Goal: Obtain resource: Obtain resource

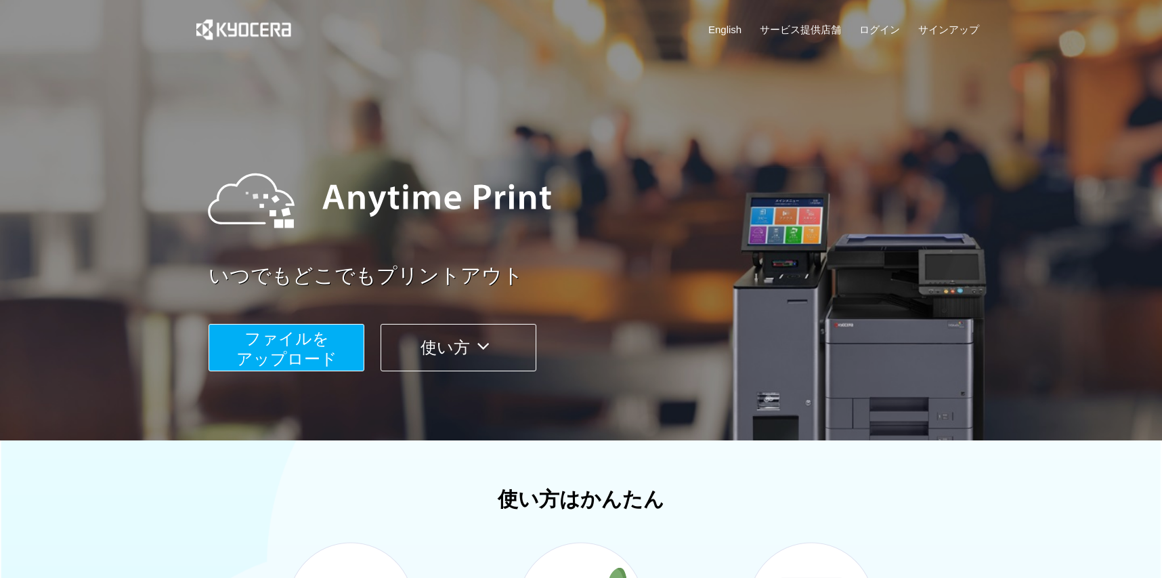
click at [321, 350] on span "ファイルを ​​アップロード" at bounding box center [286, 348] width 101 height 39
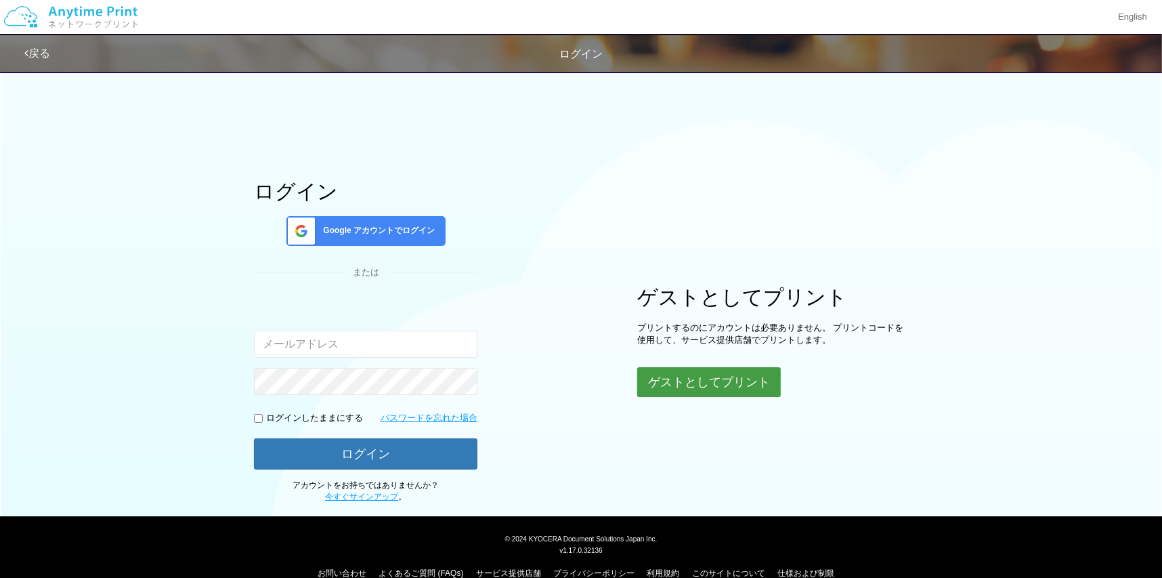
click at [686, 382] on button "ゲストとしてプリント" at bounding box center [709, 382] width 144 height 30
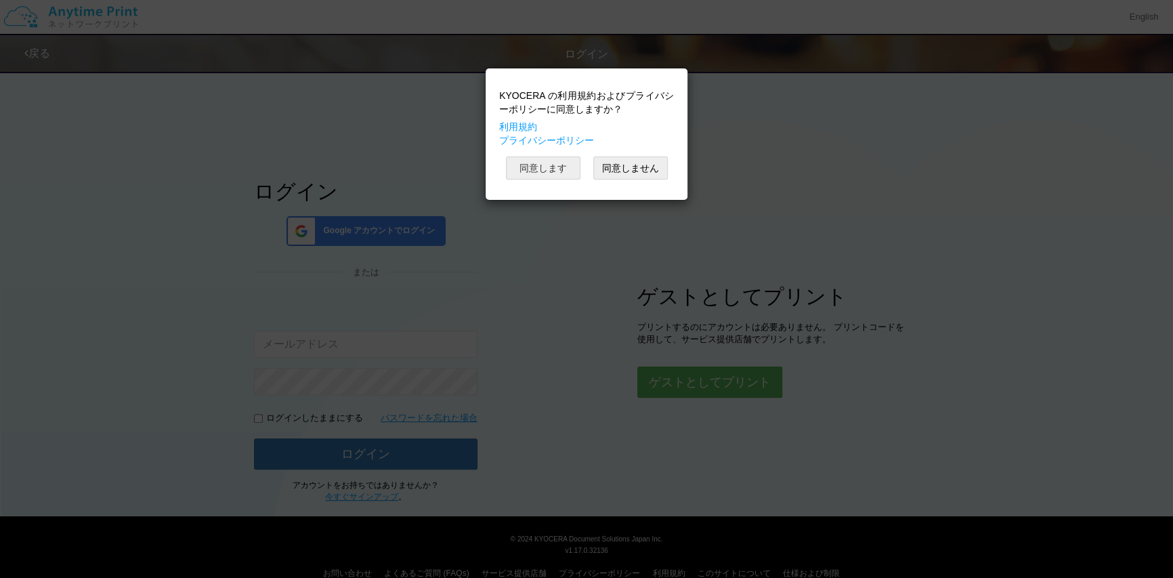
click at [569, 177] on button "同意します" at bounding box center [543, 167] width 75 height 23
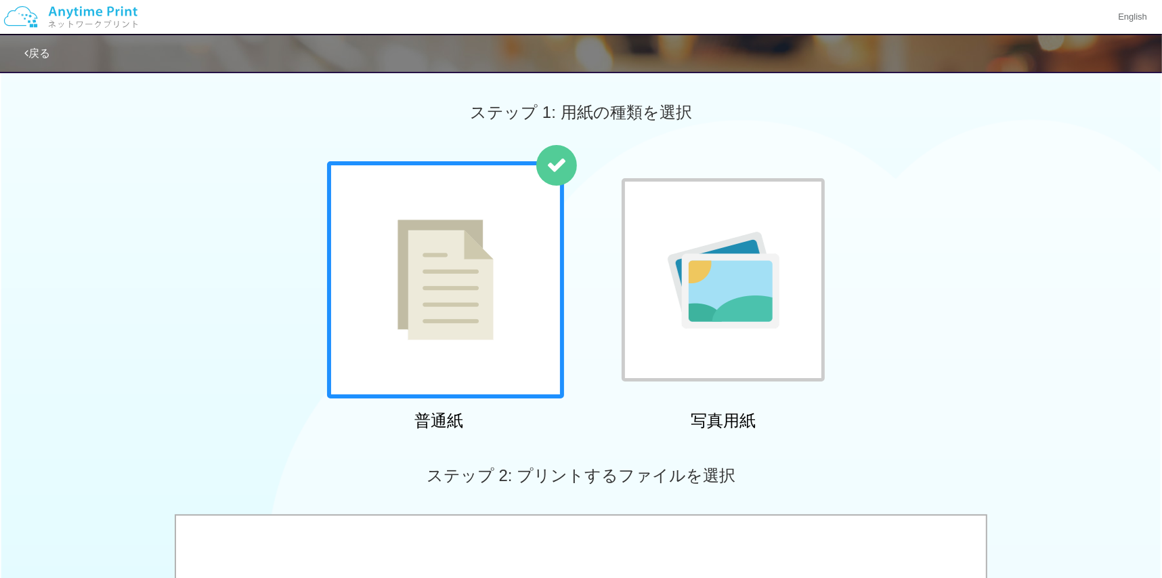
click at [507, 259] on div at bounding box center [445, 279] width 237 height 237
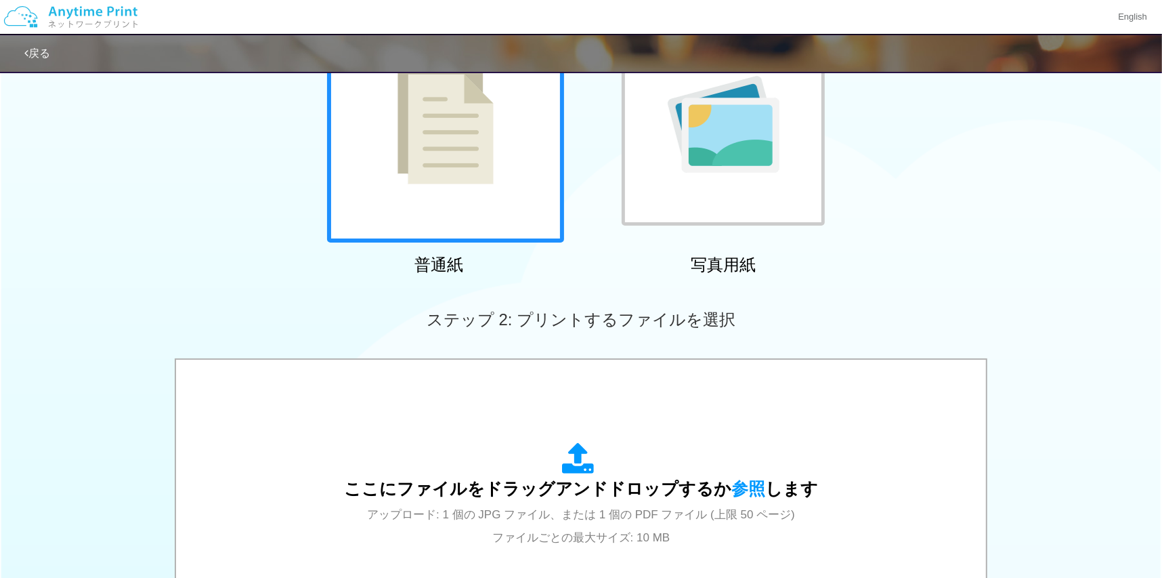
scroll to position [215, 0]
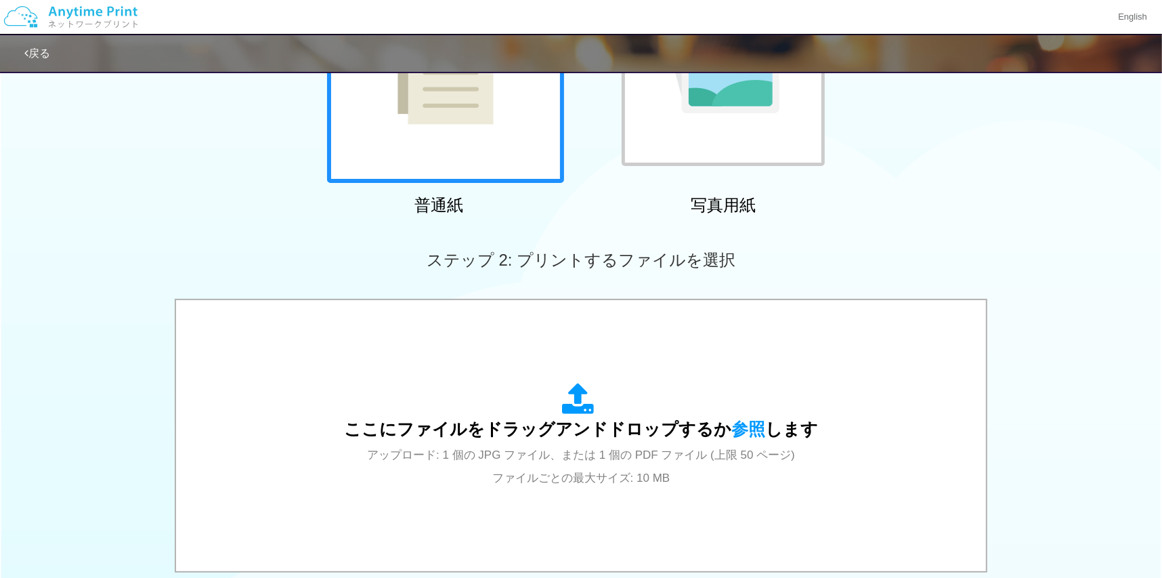
click at [623, 409] on div "ここにファイルをドラッグアンドドロップするか 参照 します アップロード: 1 個の JPG ファイル、または 1 個の PDF ファイル (上限 50 ペー…" at bounding box center [581, 436] width 474 height 106
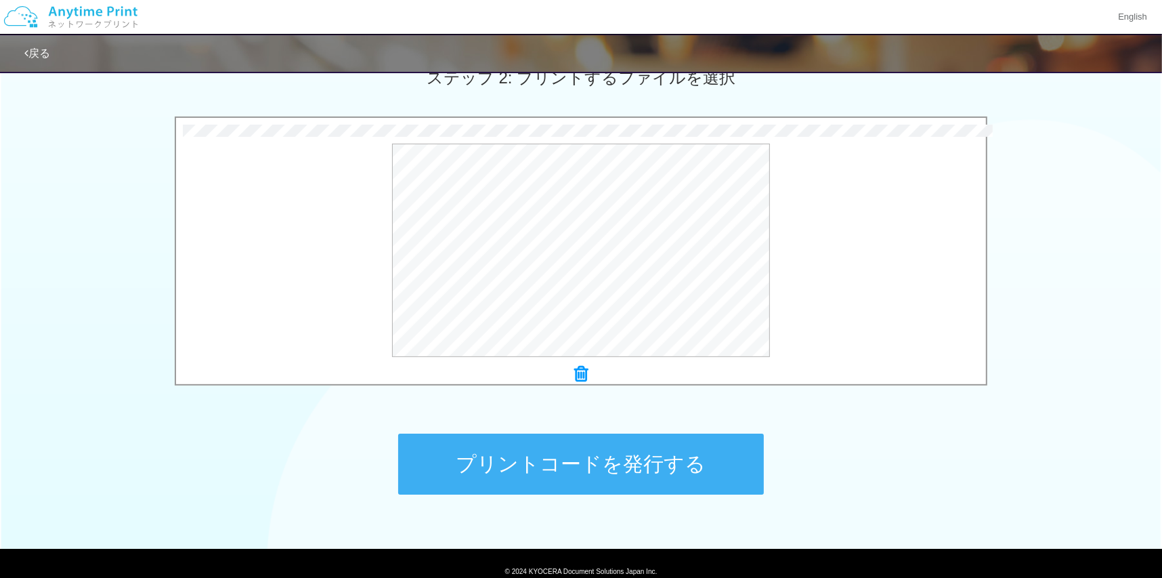
scroll to position [452, 0]
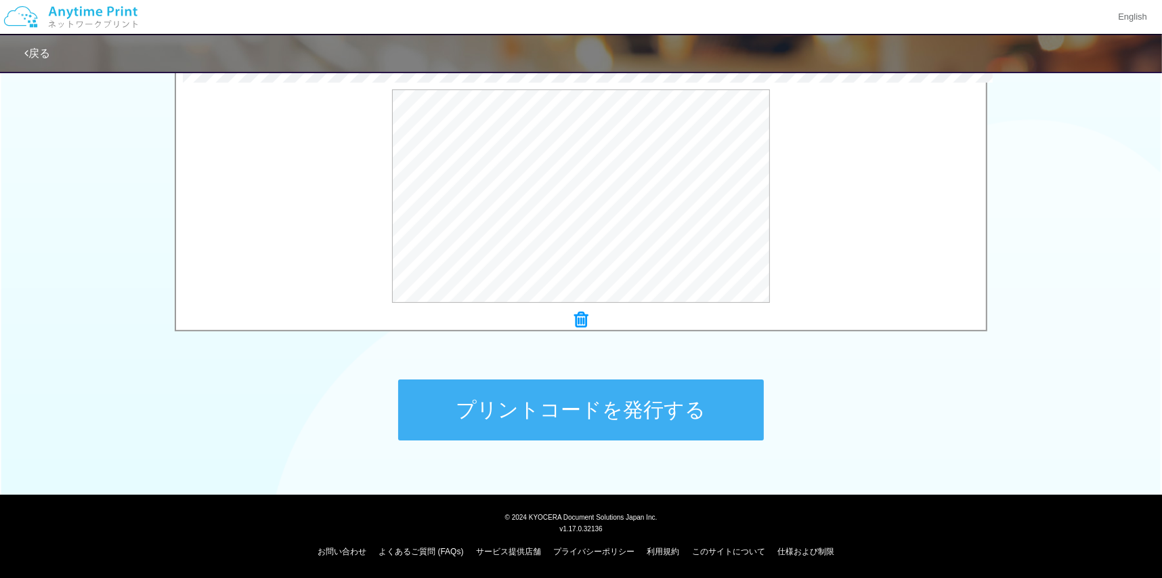
click at [501, 399] on button "プリントコードを発行する" at bounding box center [581, 409] width 366 height 61
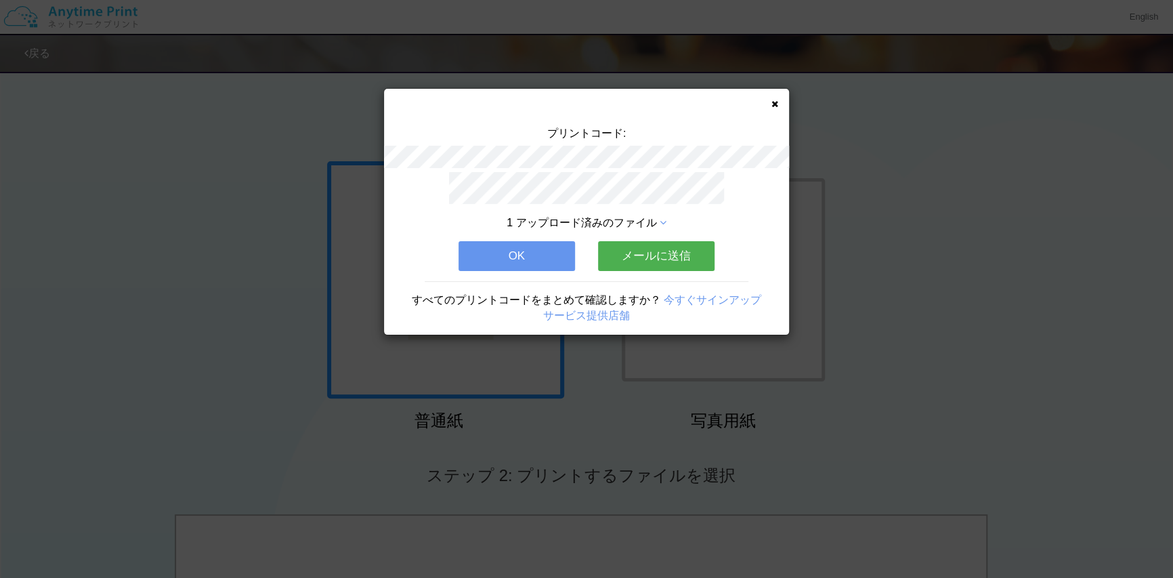
click at [530, 261] on button "OK" at bounding box center [517, 256] width 117 height 30
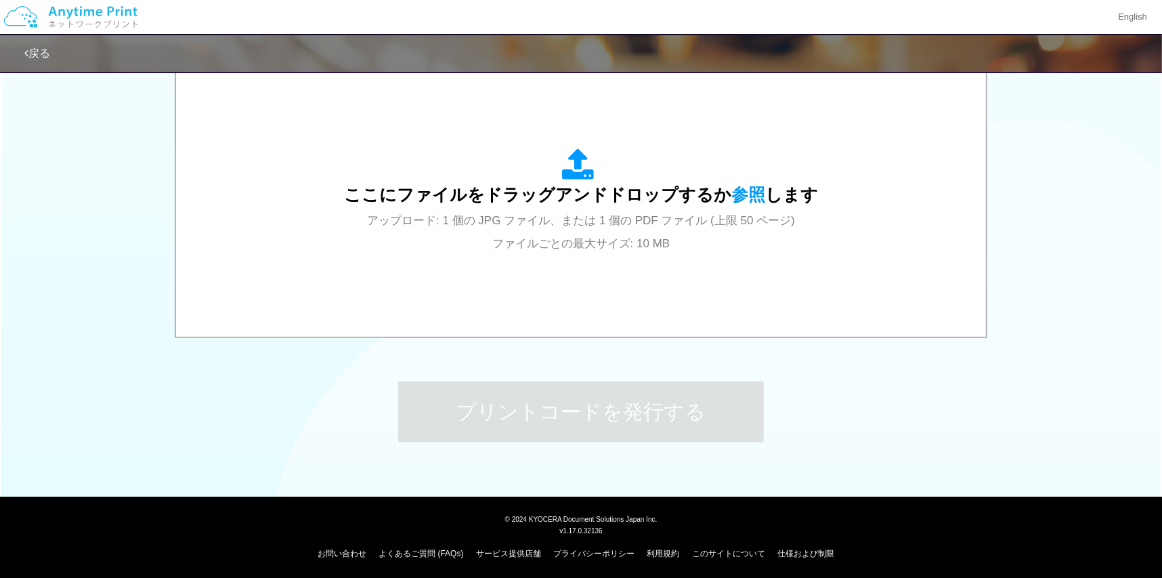
scroll to position [452, 0]
